Goal: Information Seeking & Learning: Learn about a topic

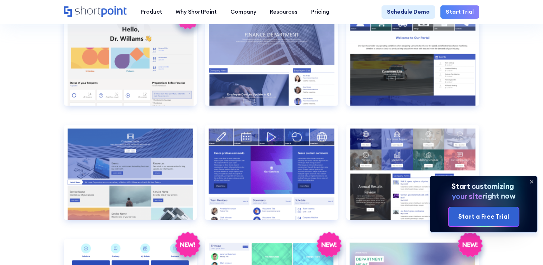
scroll to position [1211, 0]
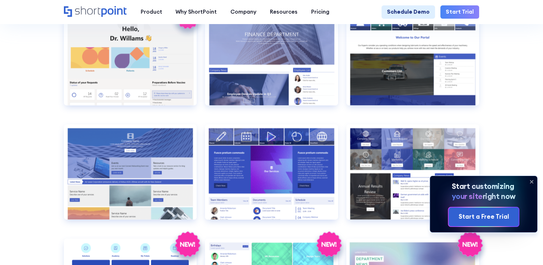
click at [530, 183] on icon at bounding box center [530, 181] width 11 height 11
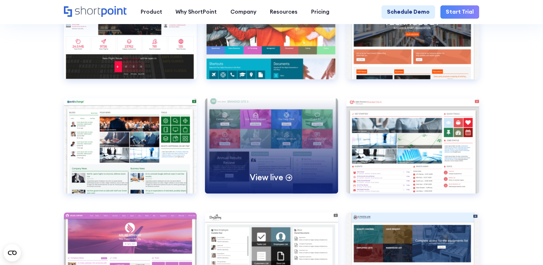
scroll to position [2197, 0]
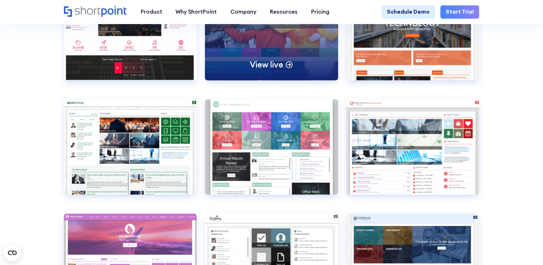
click at [265, 81] on div "View live" at bounding box center [271, 33] width 133 height 95
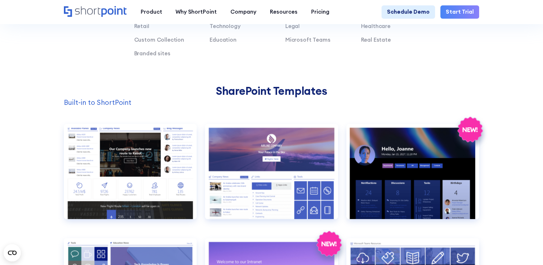
scroll to position [354, 0]
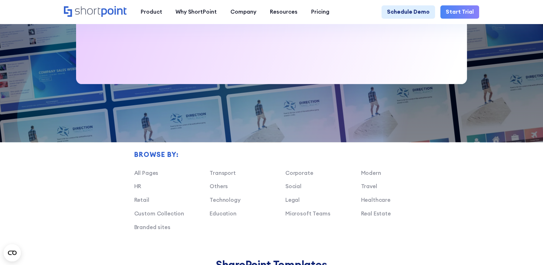
click at [268, 163] on div "Browse by: All Pages Transport Corporate Modern HR Others Social Travel Retail …" at bounding box center [285, 194] width 302 height 86
click at [292, 189] on link "Social" at bounding box center [293, 186] width 16 height 7
click at [293, 189] on link "Social" at bounding box center [293, 186] width 16 height 7
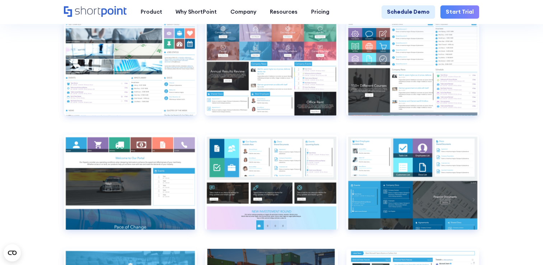
scroll to position [1933, 0]
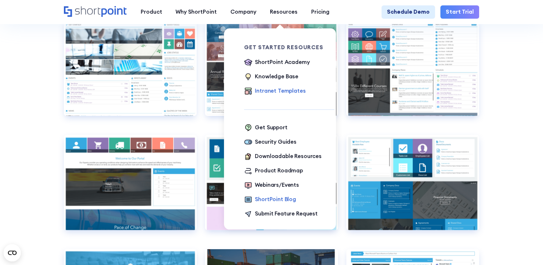
click at [273, 201] on div "ShortPoint Blog" at bounding box center [275, 199] width 41 height 8
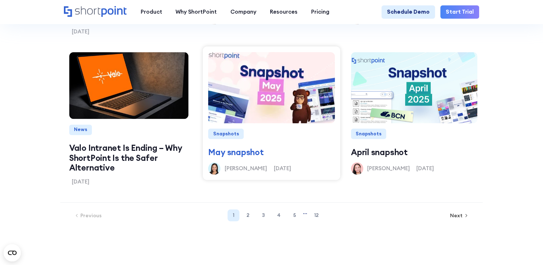
scroll to position [792, 0]
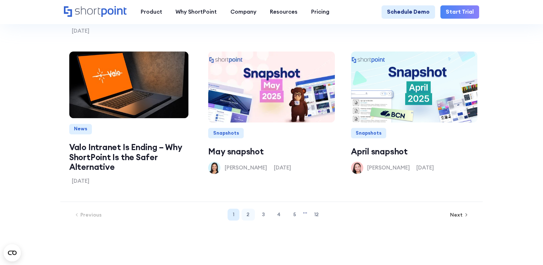
click at [250, 220] on link "2" at bounding box center [247, 214] width 13 height 12
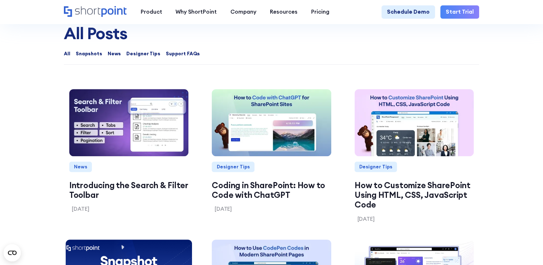
scroll to position [580, 0]
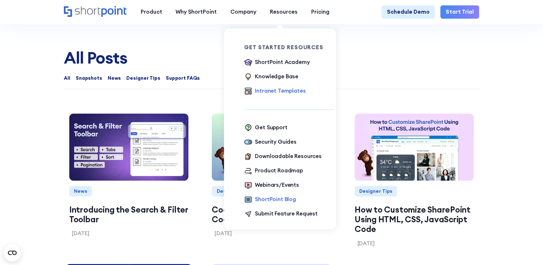
click at [267, 93] on div "Intranet Templates" at bounding box center [280, 91] width 51 height 8
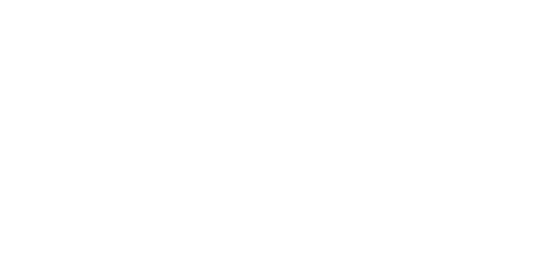
click at [267, 93] on div "SHAREPOINT INTRANET TEMPLATES Fully customizable SharePoint templates with Shor…" at bounding box center [271, 114] width 317 height 93
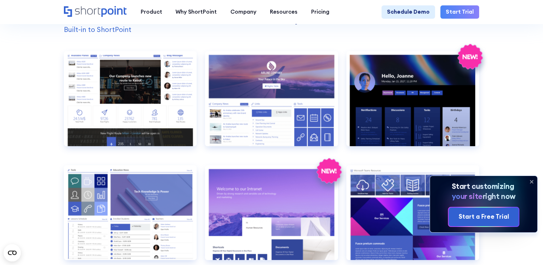
scroll to position [605, 0]
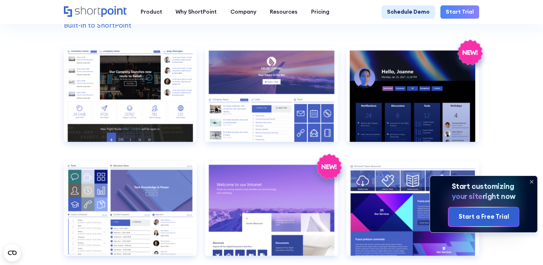
drag, startPoint x: 362, startPoint y: 175, endPoint x: 510, endPoint y: 121, distance: 158.1
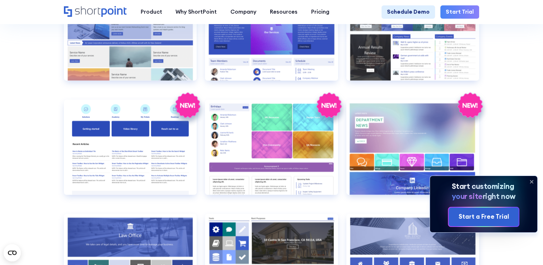
scroll to position [1317, 0]
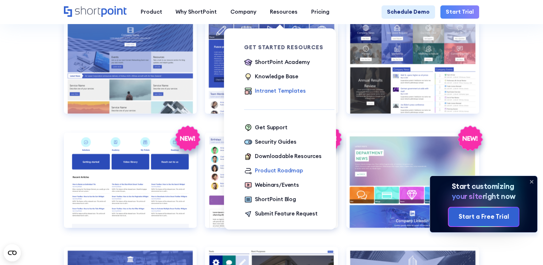
click at [263, 171] on div "Product Roadmap" at bounding box center [279, 170] width 48 height 8
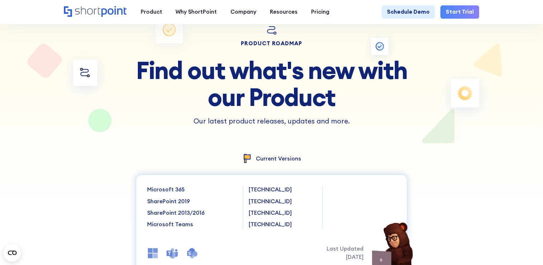
scroll to position [43, 0]
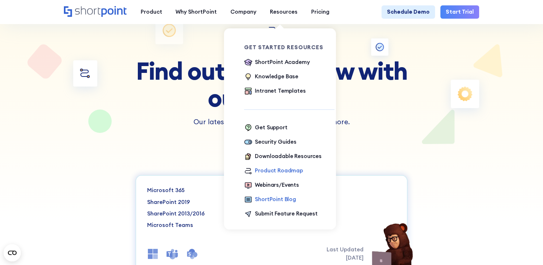
click at [278, 203] on div "ShortPoint Blog" at bounding box center [275, 199] width 41 height 8
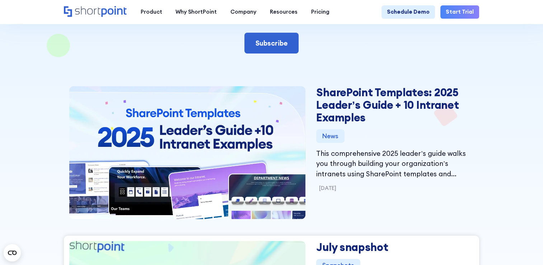
scroll to position [182, 0]
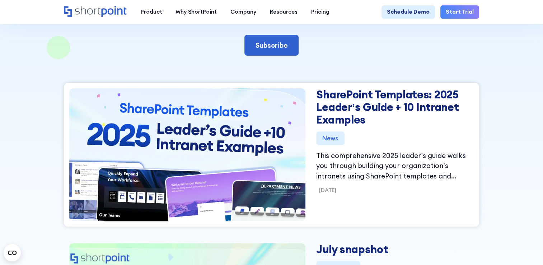
click at [208, 167] on img at bounding box center [187, 154] width 271 height 159
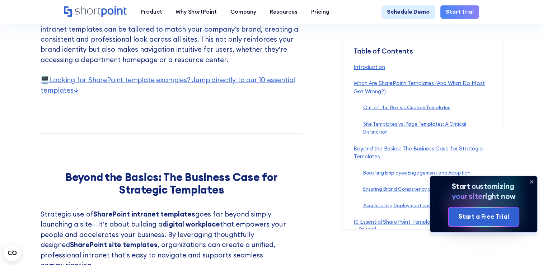
scroll to position [1653, 0]
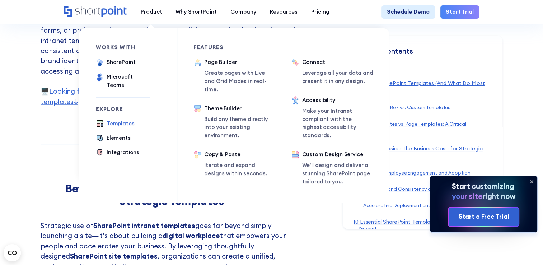
click at [116, 119] on div "Templates" at bounding box center [121, 123] width 28 height 8
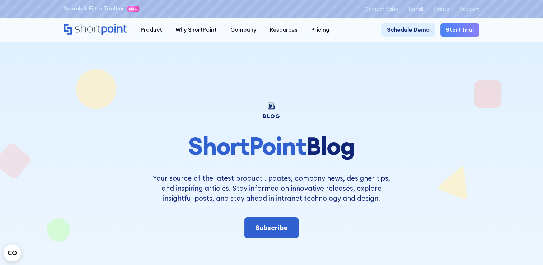
click at [102, 32] on icon "Home" at bounding box center [114, 29] width 25 height 11
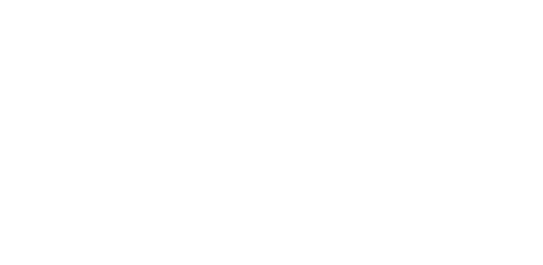
click at [102, 32] on icon "Home" at bounding box center [114, 29] width 25 height 11
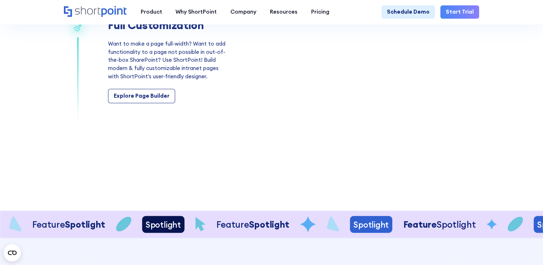
scroll to position [1139, 0]
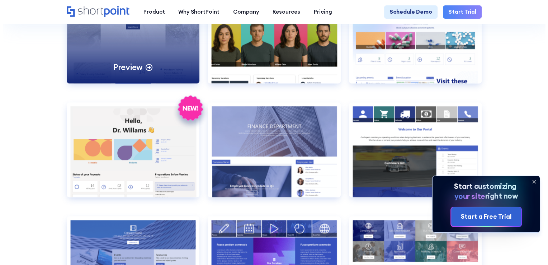
scroll to position [1119, 0]
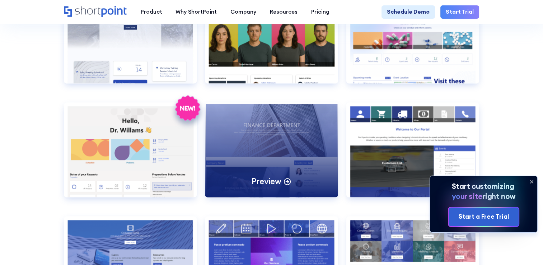
click at [289, 121] on div "Preview" at bounding box center [271, 149] width 133 height 95
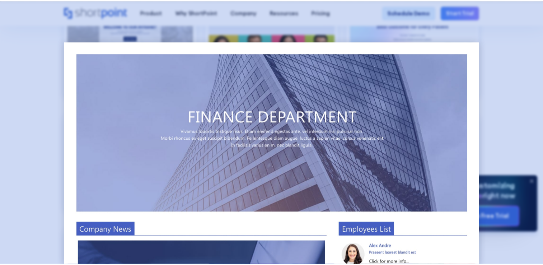
scroll to position [0, 0]
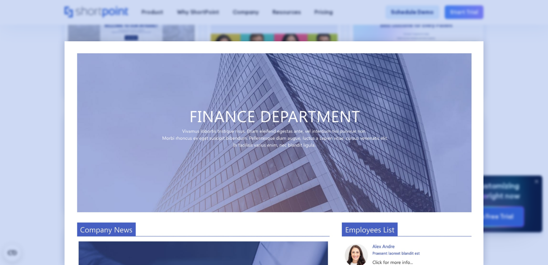
click at [529, 117] on div at bounding box center [274, 132] width 548 height 265
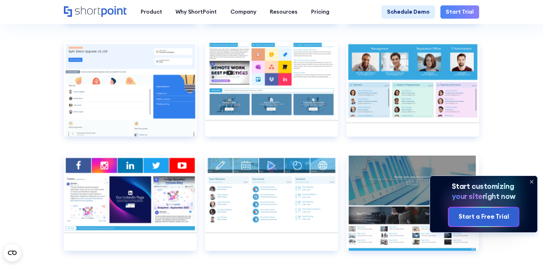
scroll to position [3737, 0]
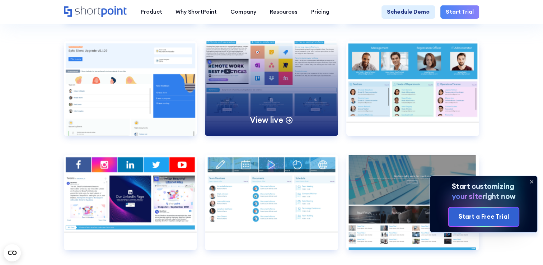
click at [267, 104] on div "View live" at bounding box center [271, 88] width 133 height 95
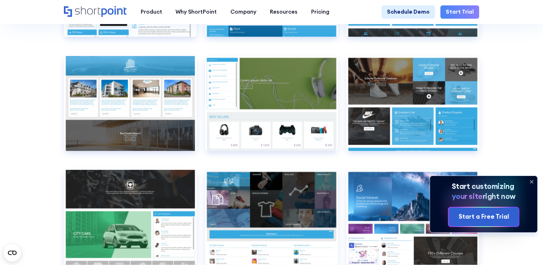
scroll to position [4065, 0]
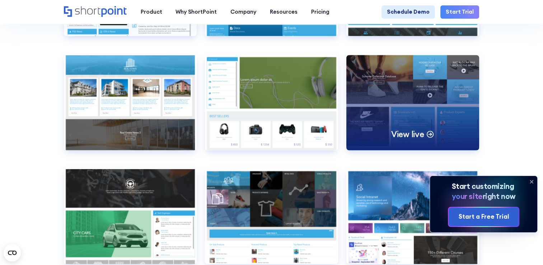
click at [418, 112] on div "View live" at bounding box center [412, 102] width 133 height 95
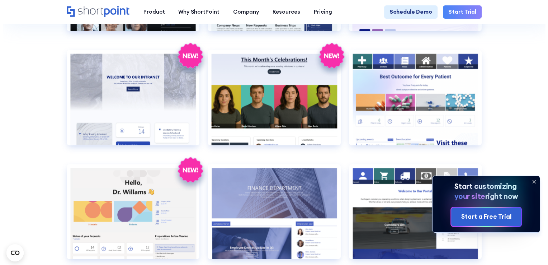
scroll to position [1055, 0]
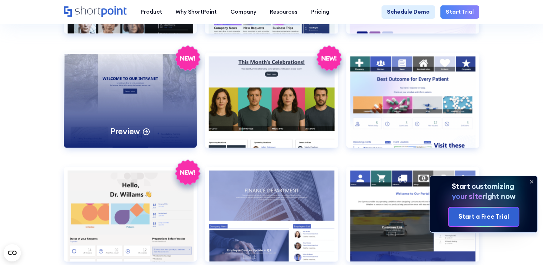
click at [136, 112] on div "Preview" at bounding box center [130, 99] width 133 height 95
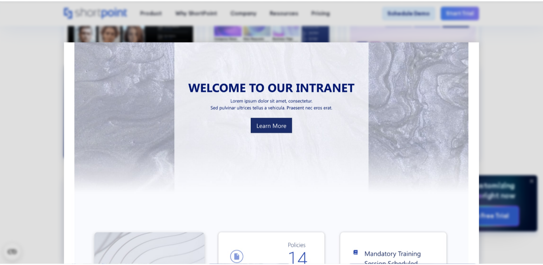
scroll to position [0, 0]
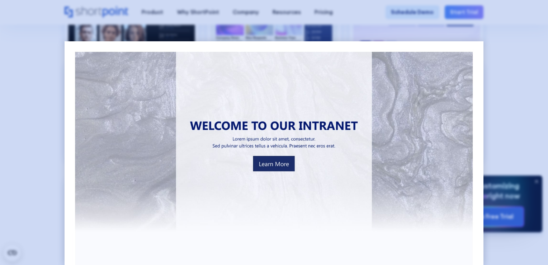
click at [505, 77] on div at bounding box center [274, 132] width 548 height 265
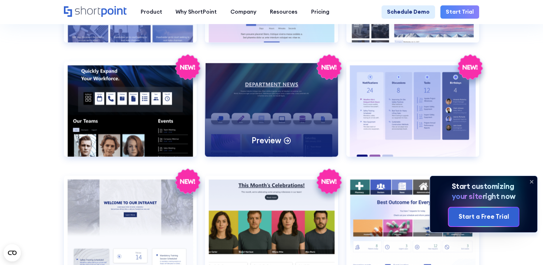
scroll to position [934, 0]
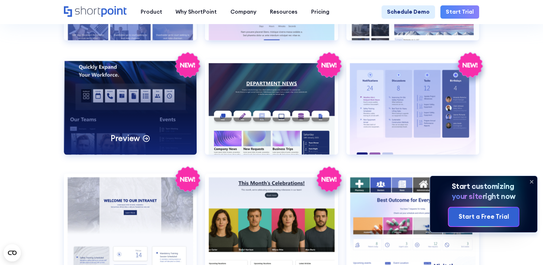
click at [117, 108] on div "Preview" at bounding box center [130, 106] width 133 height 95
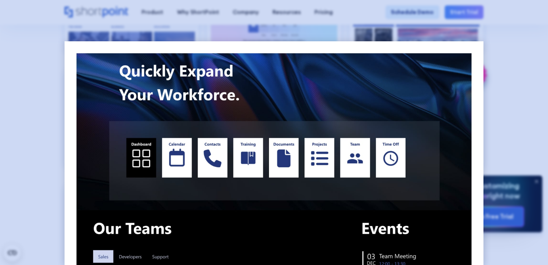
click at [509, 89] on div at bounding box center [274, 132] width 548 height 265
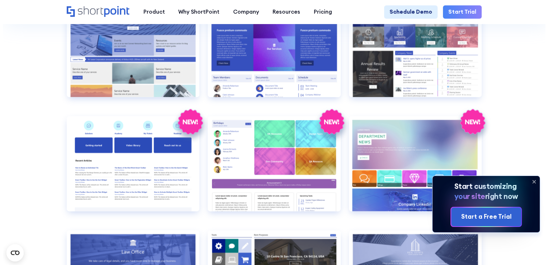
scroll to position [1333, 0]
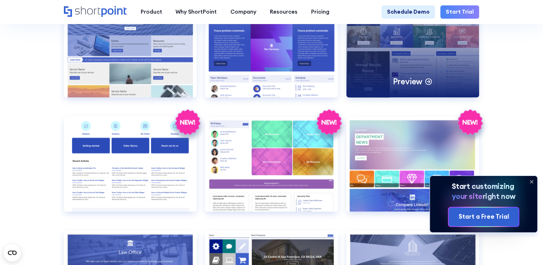
click at [413, 68] on div "Preview" at bounding box center [412, 49] width 133 height 95
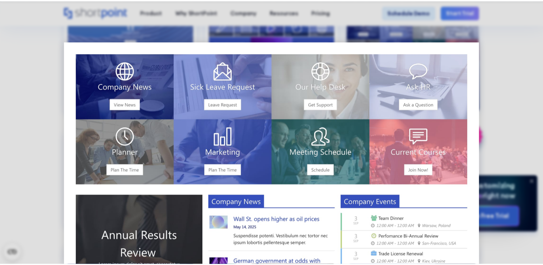
scroll to position [0, 0]
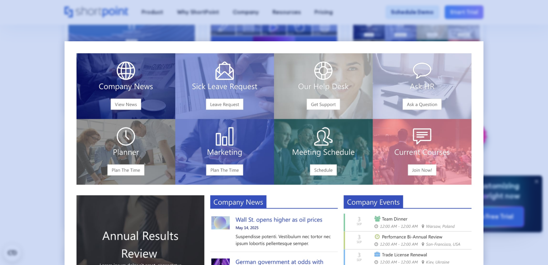
click at [524, 52] on div at bounding box center [274, 132] width 548 height 265
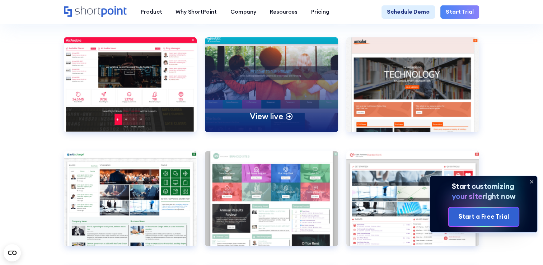
scroll to position [2145, 0]
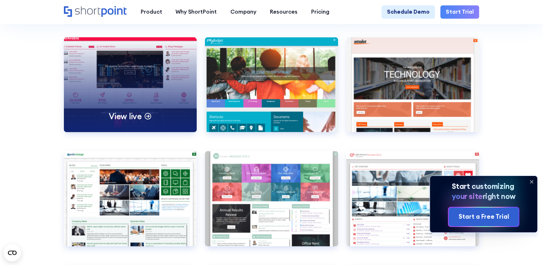
click at [147, 98] on div "View live" at bounding box center [130, 84] width 133 height 95
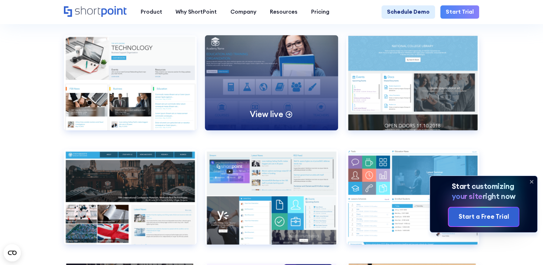
scroll to position [2622, 0]
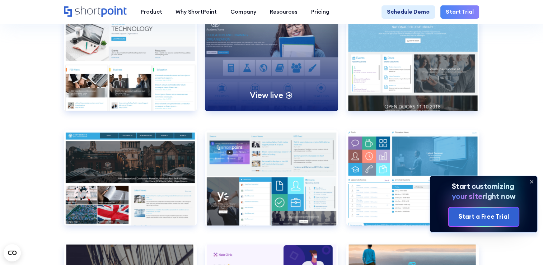
click at [285, 78] on div "View live" at bounding box center [271, 63] width 133 height 95
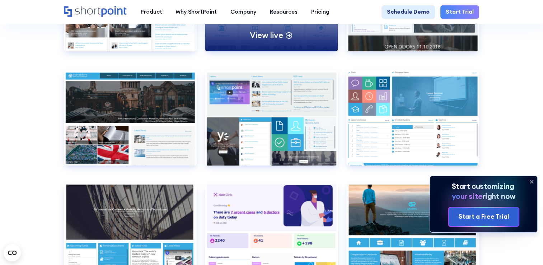
scroll to position [2680, 0]
